Goal: Task Accomplishment & Management: Use online tool/utility

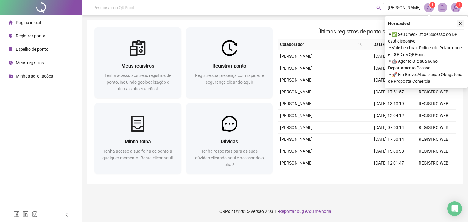
click at [463, 23] on button "button" at bounding box center [460, 23] width 7 height 7
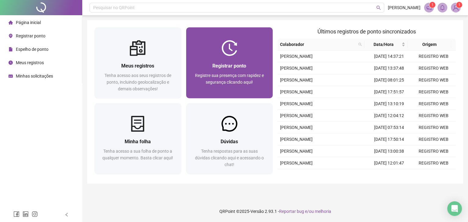
click at [229, 64] on span "Registrar ponto" at bounding box center [229, 66] width 34 height 6
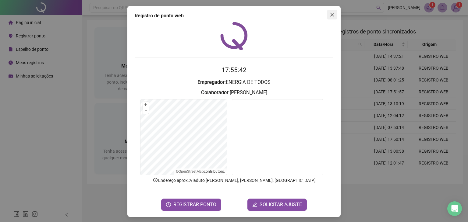
click at [327, 14] on span "Close" at bounding box center [332, 14] width 10 height 5
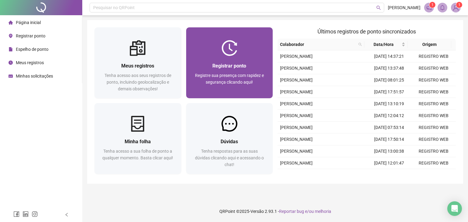
click at [227, 48] on img at bounding box center [229, 48] width 16 height 16
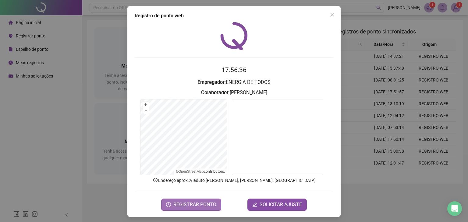
click at [191, 206] on span "REGISTRAR PONTO" at bounding box center [194, 204] width 43 height 7
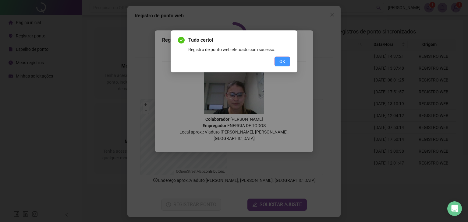
click at [286, 59] on button "OK" at bounding box center [282, 62] width 16 height 10
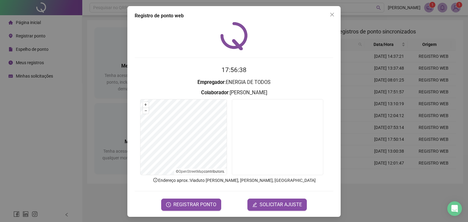
click at [332, 14] on span "Close" at bounding box center [332, 14] width 10 height 5
